Goal: Task Accomplishment & Management: Complete application form

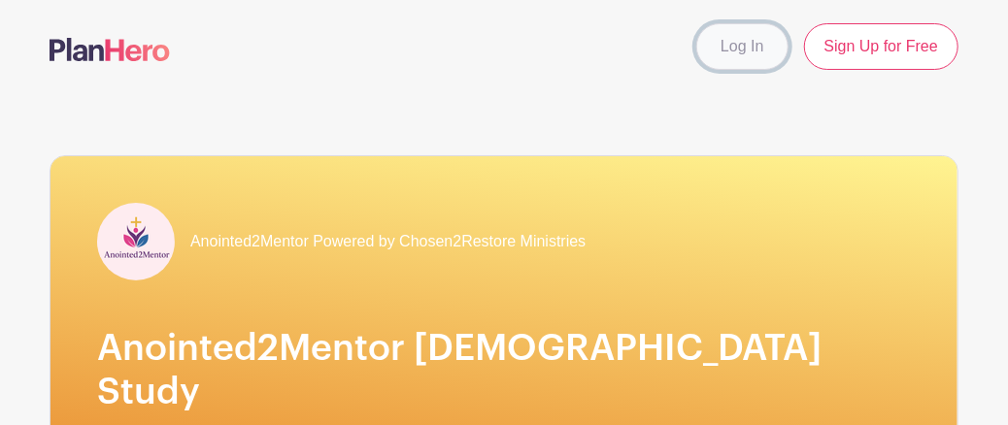
click at [729, 53] on link "Log In" at bounding box center [741, 46] width 91 height 47
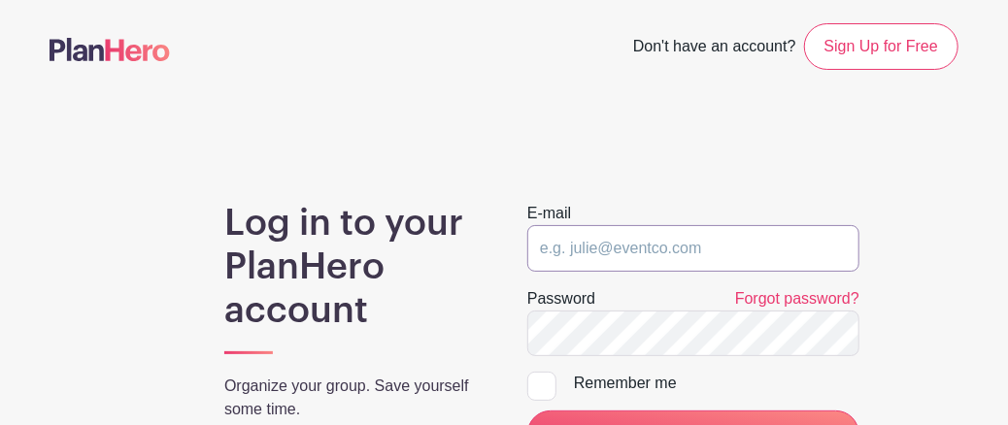
click at [591, 254] on input "email" at bounding box center [693, 248] width 332 height 47
type input "[EMAIL_ADDRESS][DOMAIN_NAME]"
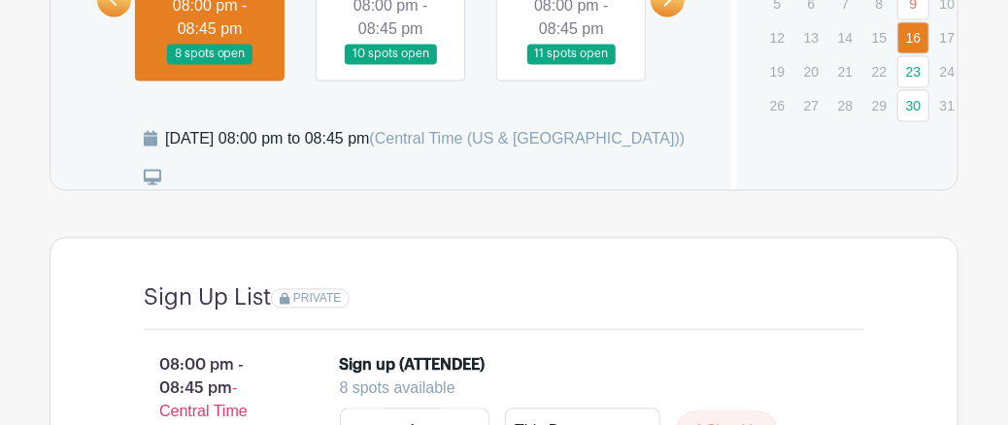
scroll to position [1362, 0]
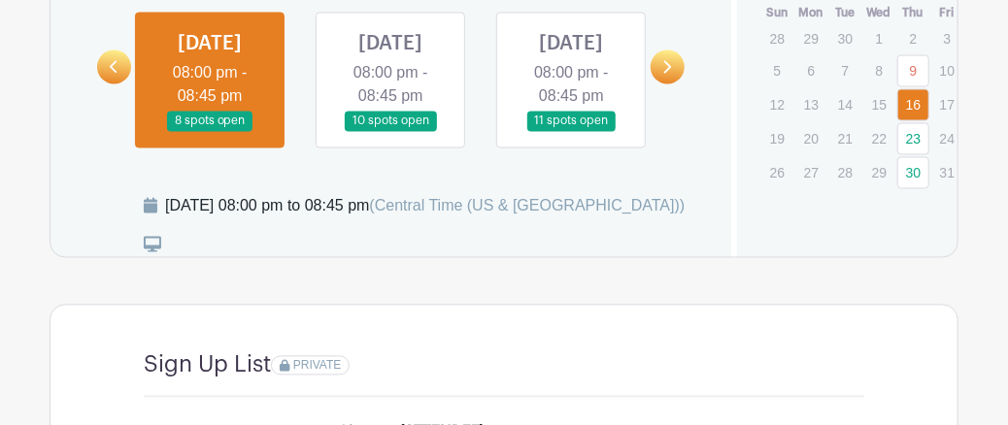
click at [390, 132] on link at bounding box center [390, 132] width 0 height 0
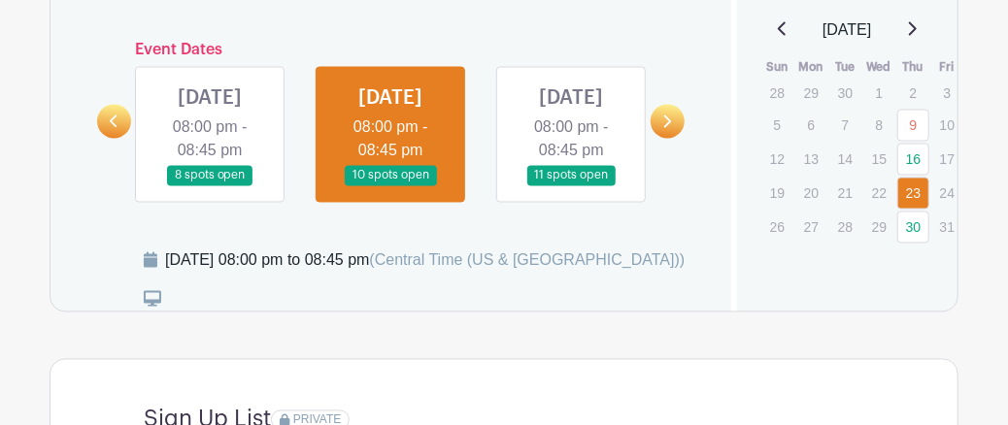
scroll to position [1289, 0]
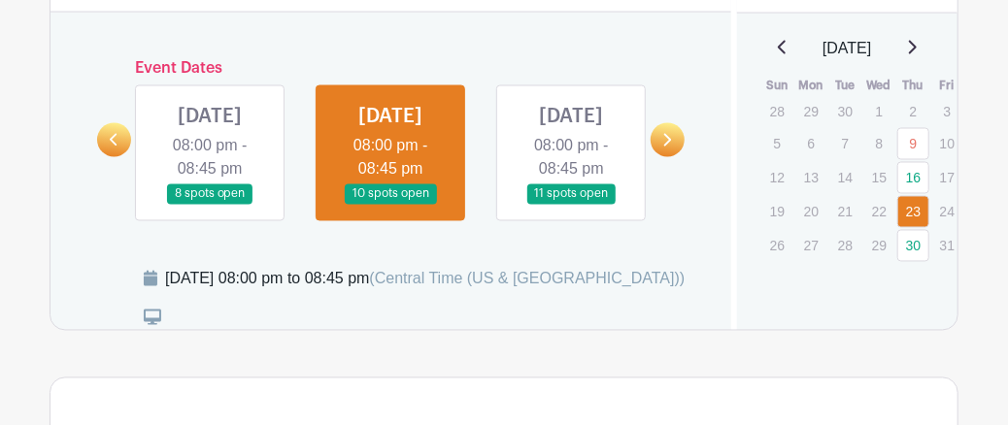
click at [571, 205] on link at bounding box center [571, 205] width 0 height 0
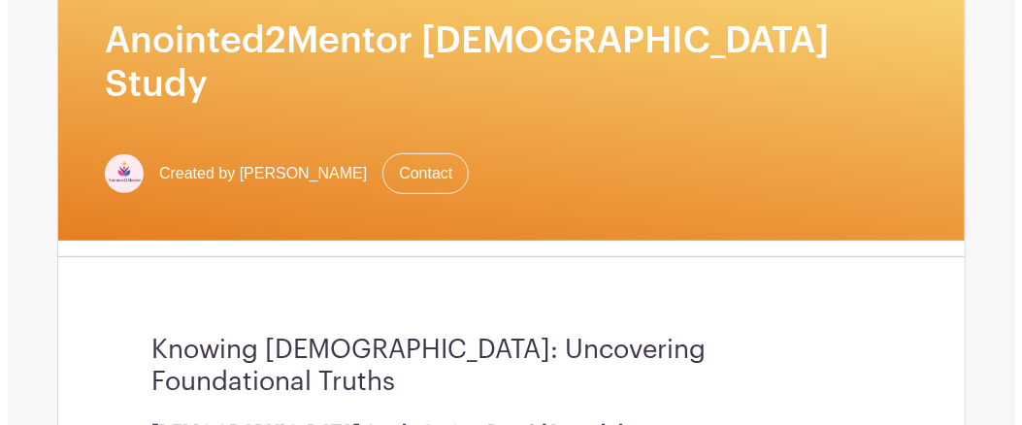
scroll to position [250, 0]
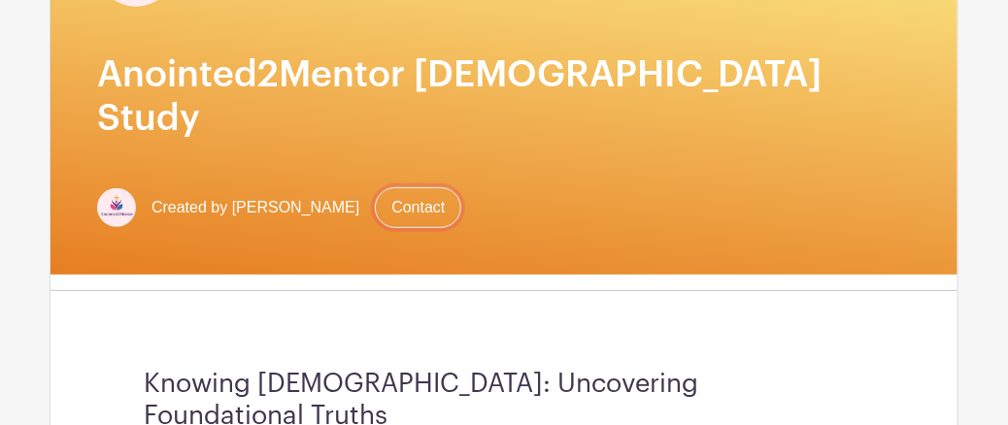
click at [388, 187] on link "Contact" at bounding box center [418, 207] width 86 height 41
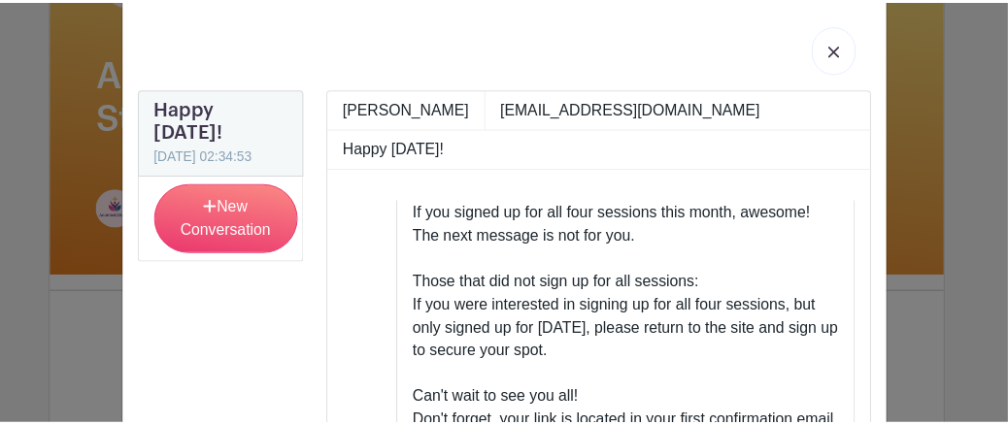
scroll to position [0, 0]
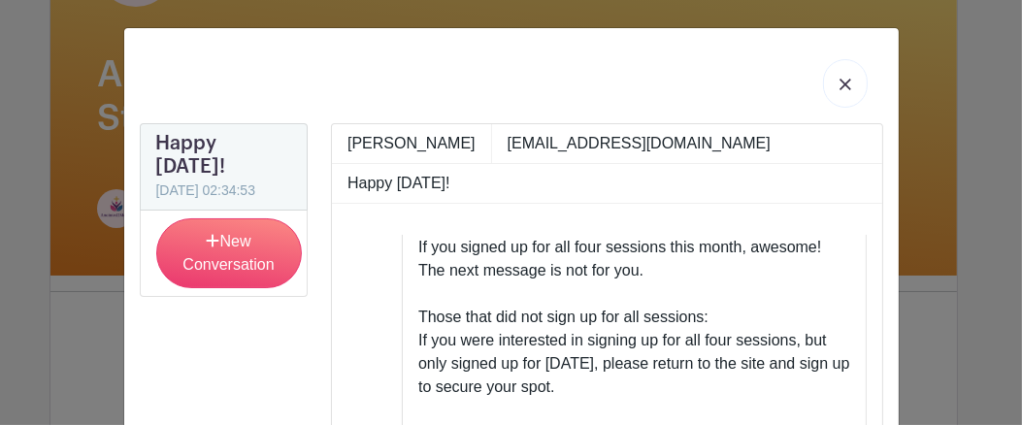
click at [843, 79] on img at bounding box center [846, 85] width 12 height 12
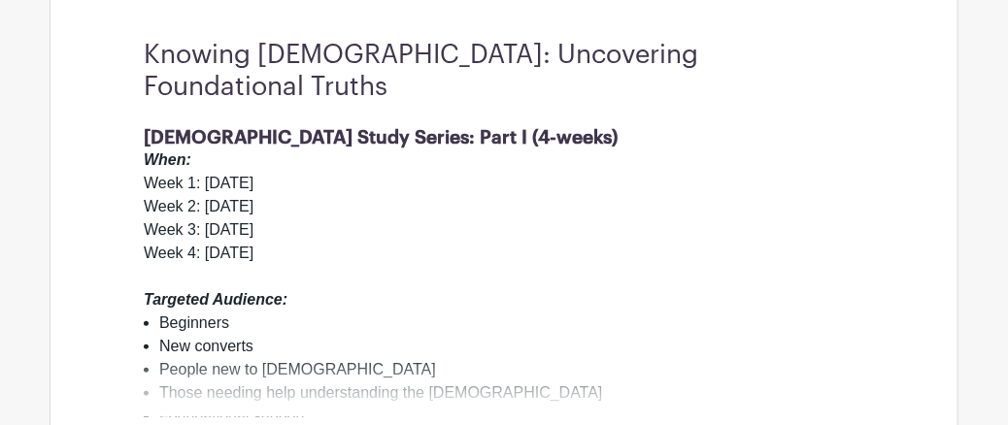
scroll to position [599, 0]
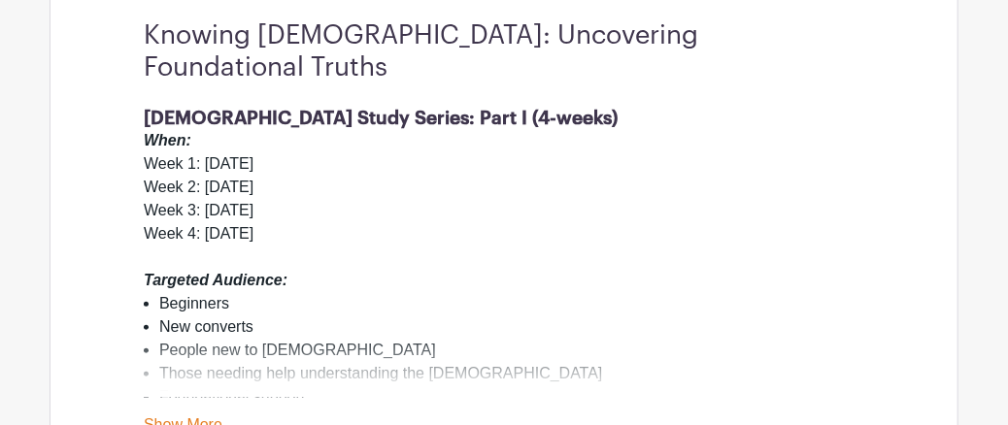
click at [173, 416] on link "Show More" at bounding box center [183, 428] width 79 height 24
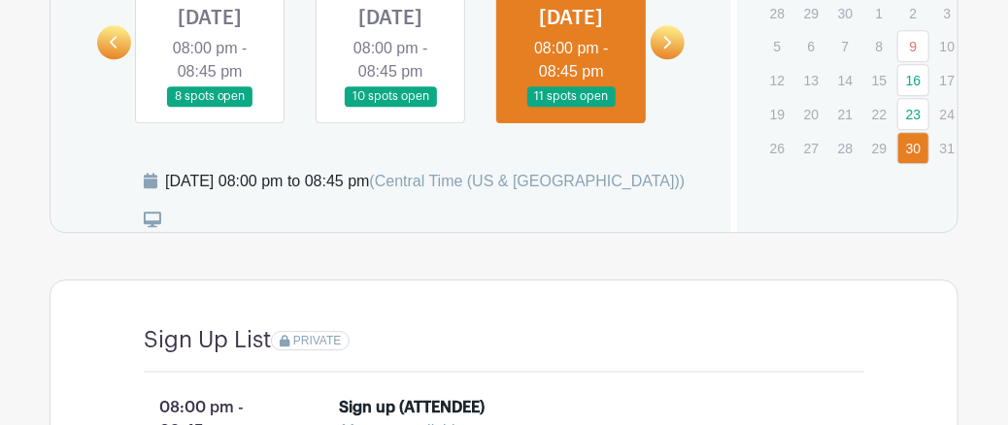
scroll to position [1886, 0]
